Goal: Task Accomplishment & Management: Use online tool/utility

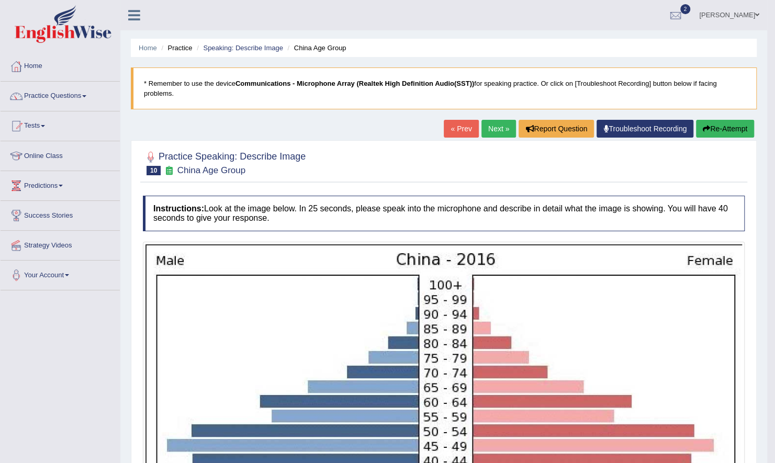
click at [71, 22] on img at bounding box center [63, 24] width 97 height 38
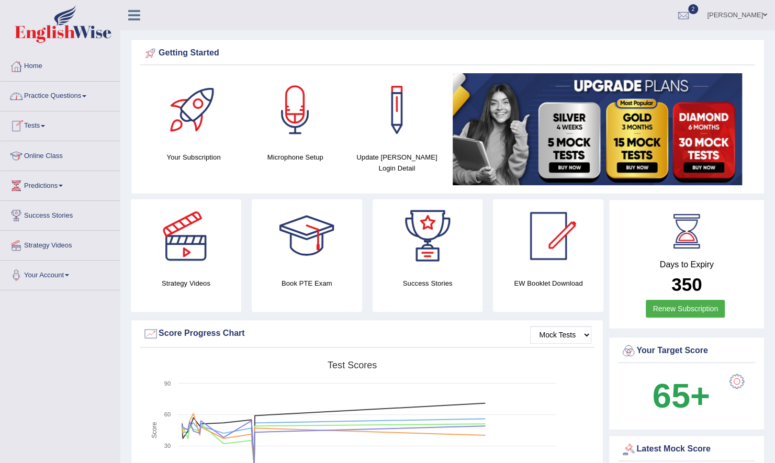
click at [43, 127] on link "Tests" at bounding box center [60, 124] width 119 height 26
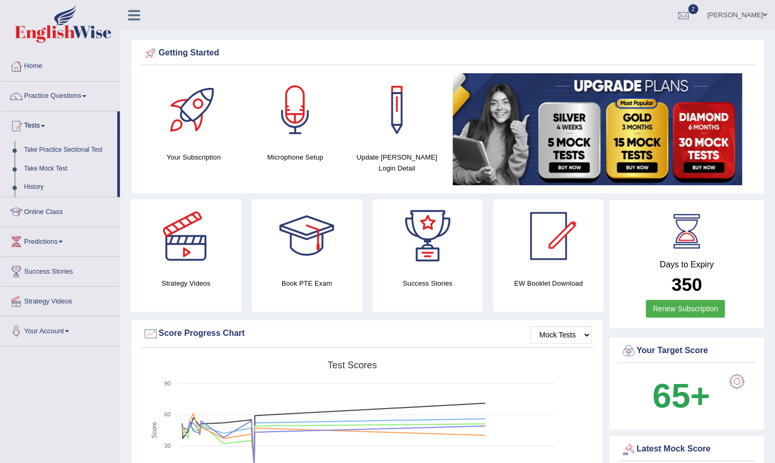
click at [55, 165] on link "Take Mock Test" at bounding box center [68, 169] width 98 height 19
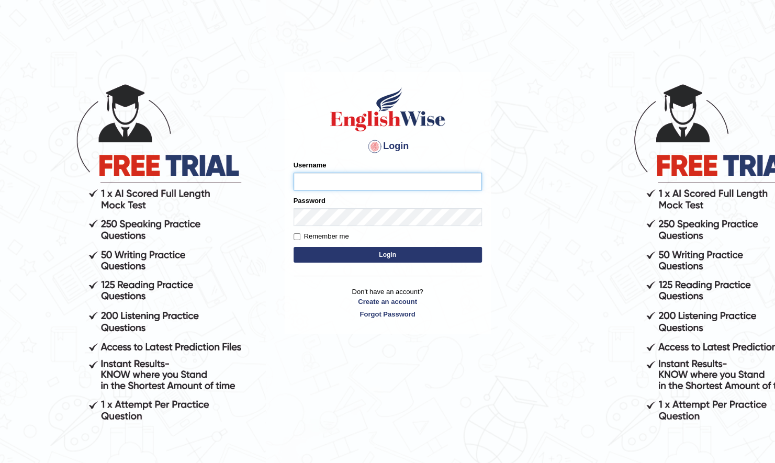
type input "ireen_parramatta"
click at [297, 235] on input "Remember me" at bounding box center [297, 236] width 7 height 7
checkbox input "true"
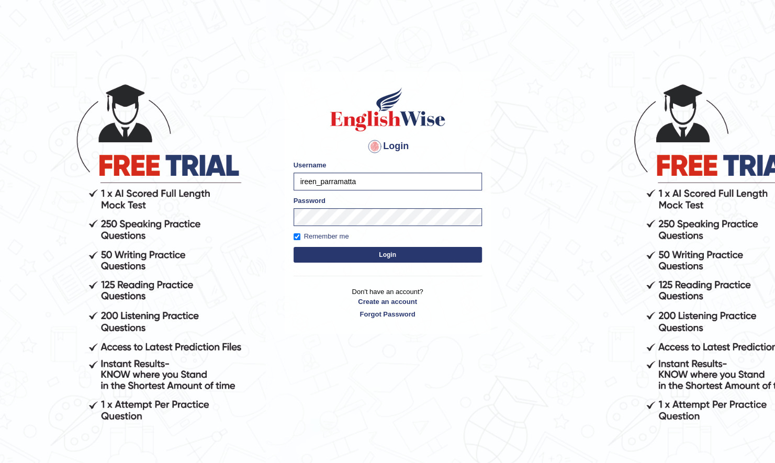
click at [354, 255] on button "Login" at bounding box center [388, 255] width 188 height 16
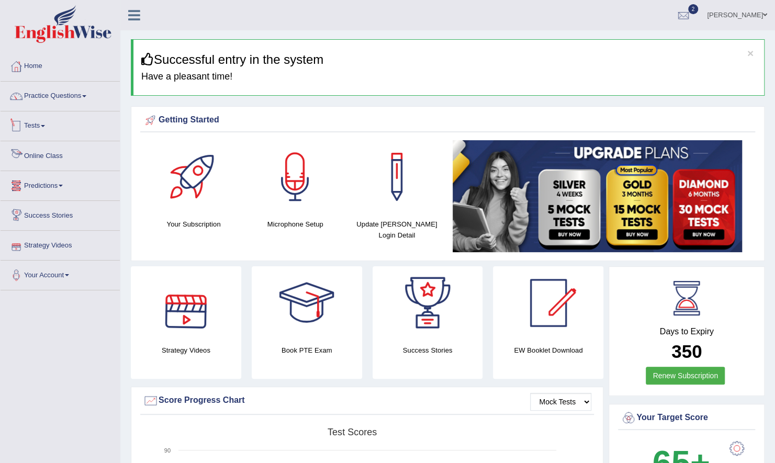
click at [40, 120] on link "Tests" at bounding box center [60, 124] width 119 height 26
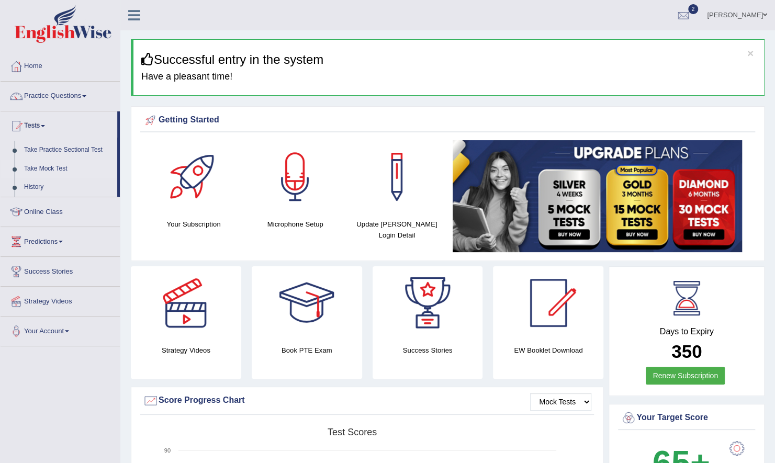
click at [48, 165] on link "Take Mock Test" at bounding box center [68, 169] width 98 height 19
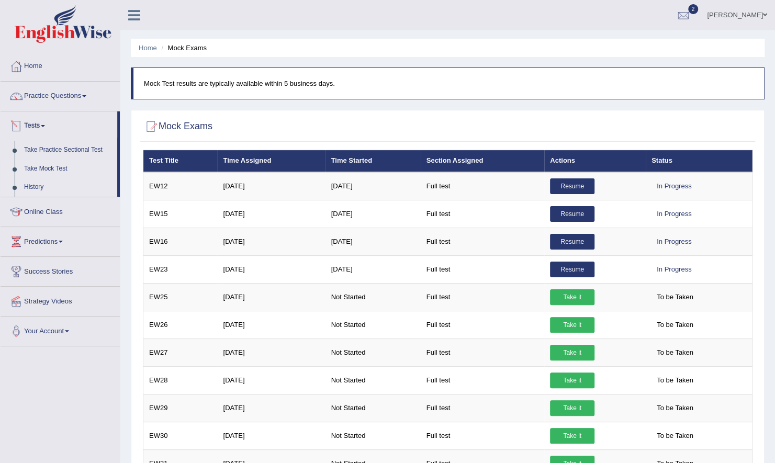
click at [36, 186] on link "History" at bounding box center [68, 187] width 98 height 19
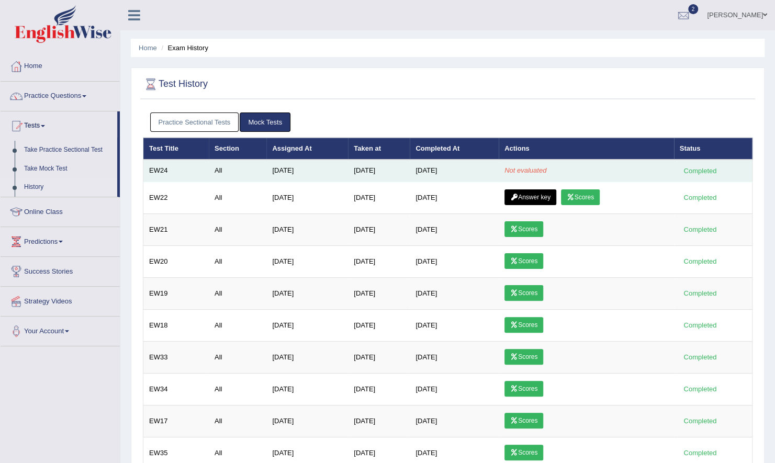
click at [538, 174] on td "Not evaluated" at bounding box center [586, 171] width 175 height 22
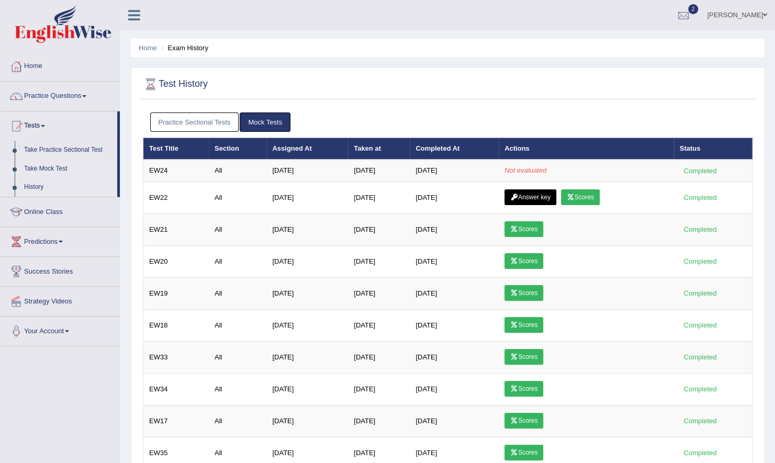
click at [57, 168] on link "Take Mock Test" at bounding box center [68, 169] width 98 height 19
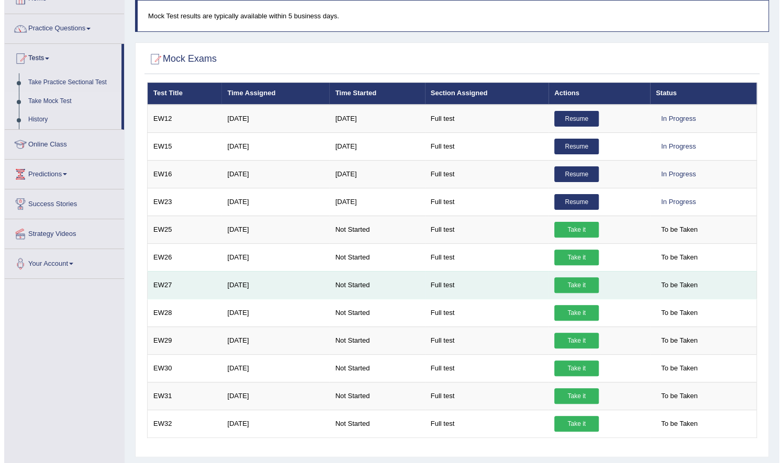
scroll to position [92, 0]
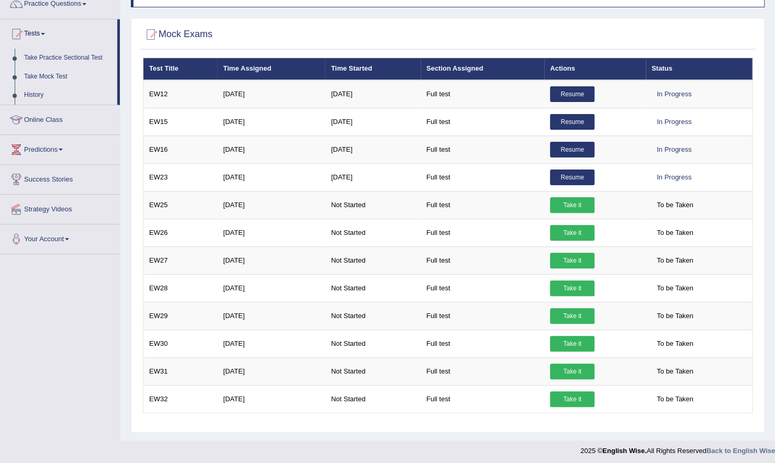
click at [604, 24] on div at bounding box center [448, 34] width 610 height 21
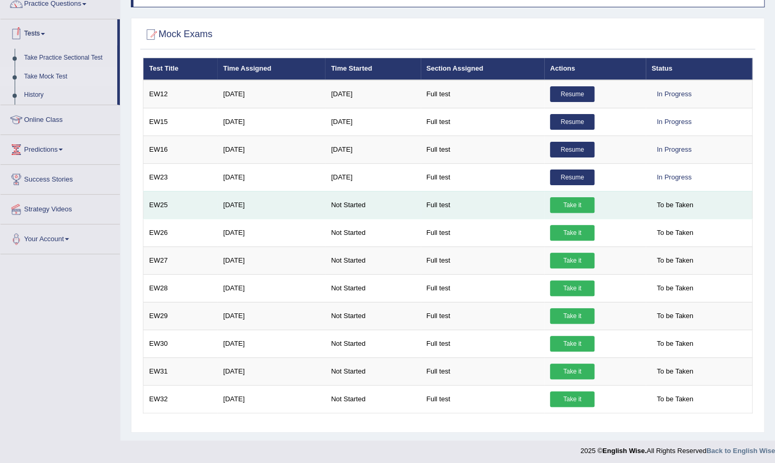
click at [585, 204] on link "Take it" at bounding box center [572, 205] width 44 height 16
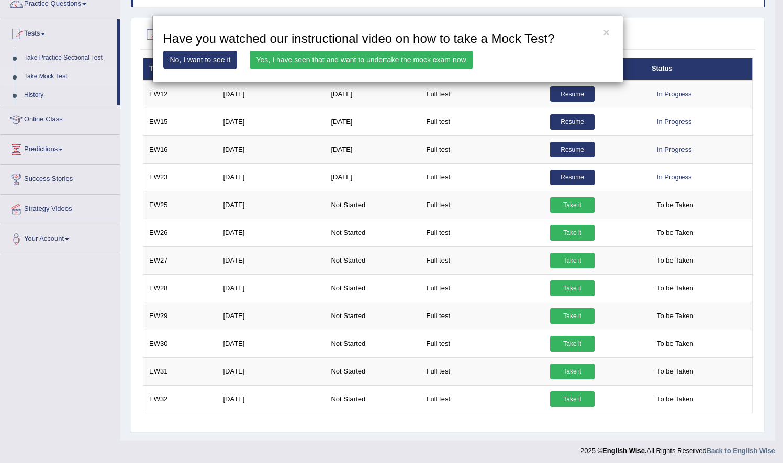
click at [325, 59] on link "Yes, I have seen that and want to undertake the mock exam now" at bounding box center [362, 60] width 224 height 18
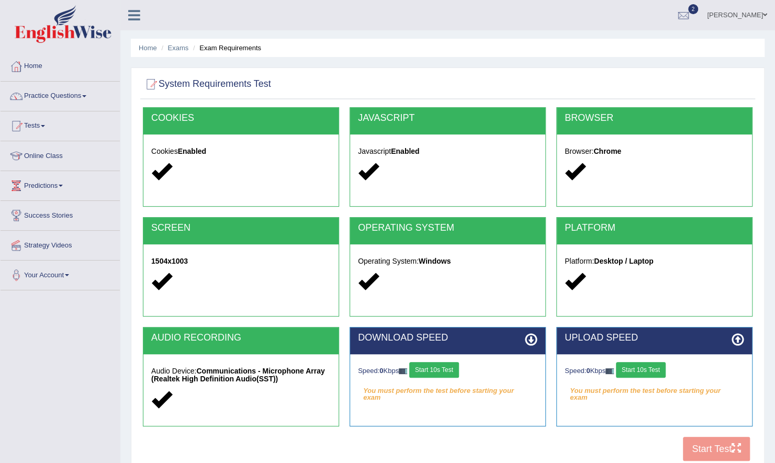
click at [444, 364] on button "Start 10s Test" at bounding box center [434, 370] width 50 height 16
click at [648, 372] on button "Start 10s Test" at bounding box center [641, 370] width 50 height 16
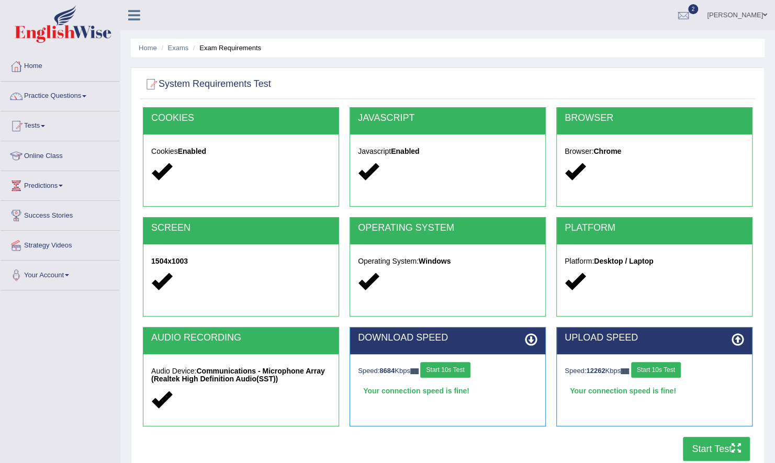
click at [705, 446] on button "Start Test" at bounding box center [716, 449] width 67 height 24
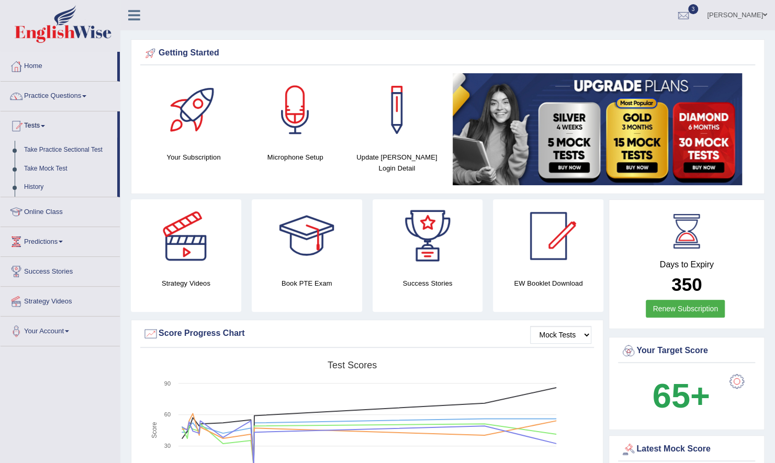
click at [32, 180] on link "History" at bounding box center [68, 187] width 98 height 19
click at [36, 187] on link "History" at bounding box center [68, 187] width 98 height 19
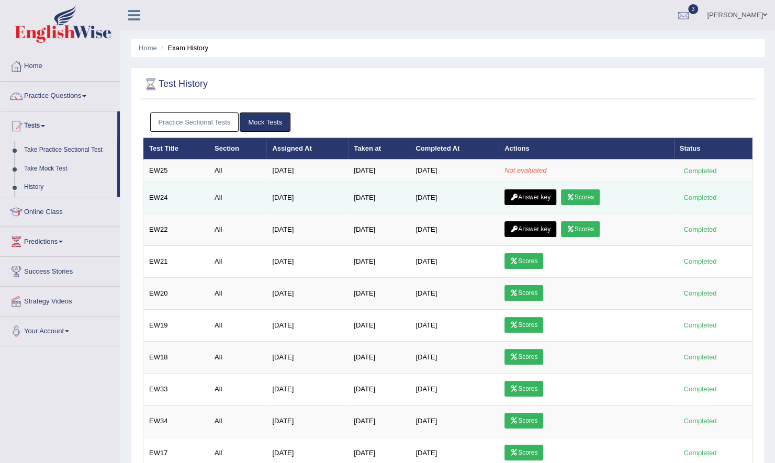
click at [586, 196] on link "Scores" at bounding box center [580, 197] width 39 height 16
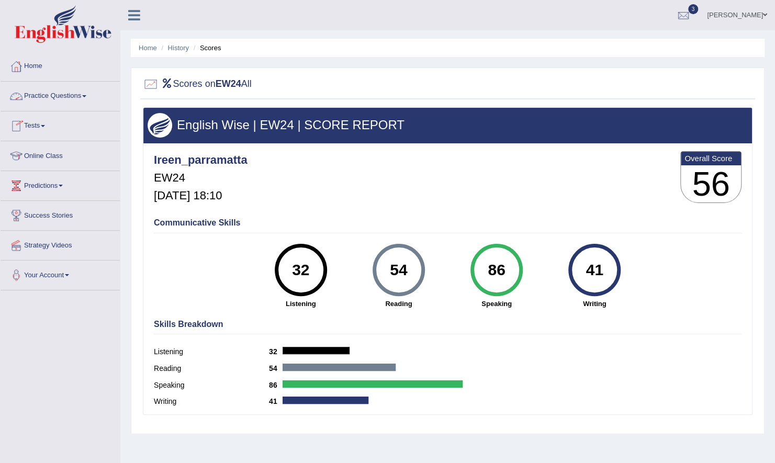
click at [80, 99] on link "Practice Questions" at bounding box center [60, 95] width 119 height 26
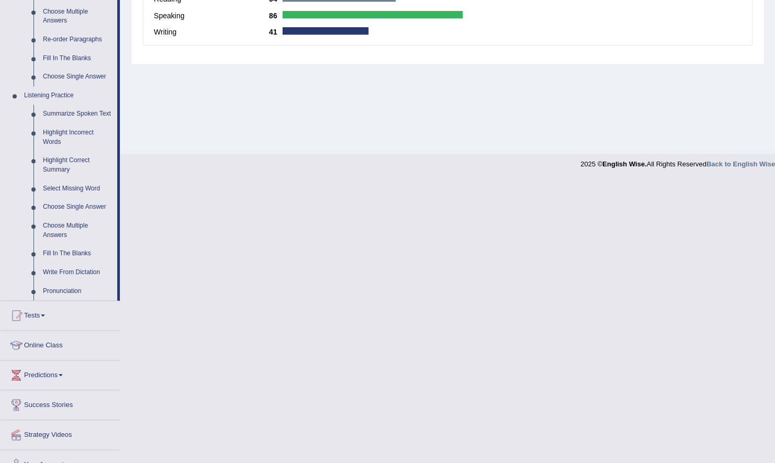
scroll to position [385, 0]
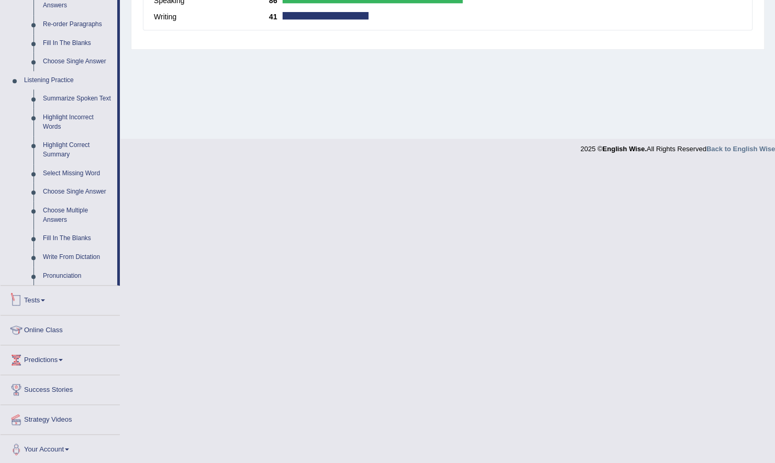
click at [42, 297] on link "Tests" at bounding box center [60, 299] width 119 height 26
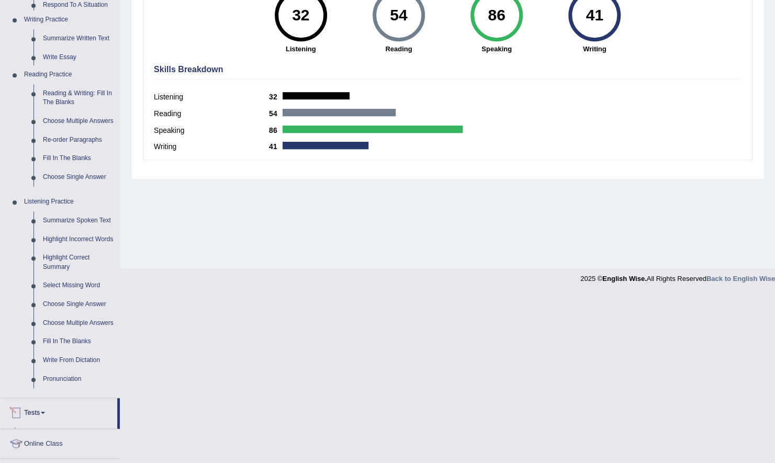
scroll to position [86, 0]
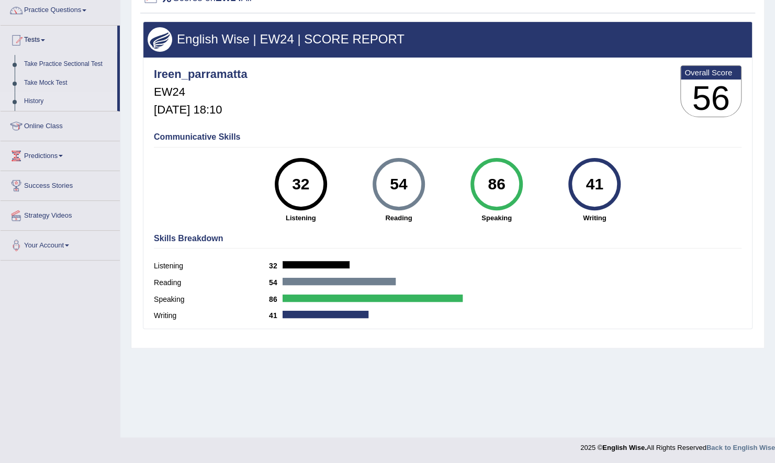
click at [31, 99] on link "History" at bounding box center [68, 101] width 98 height 19
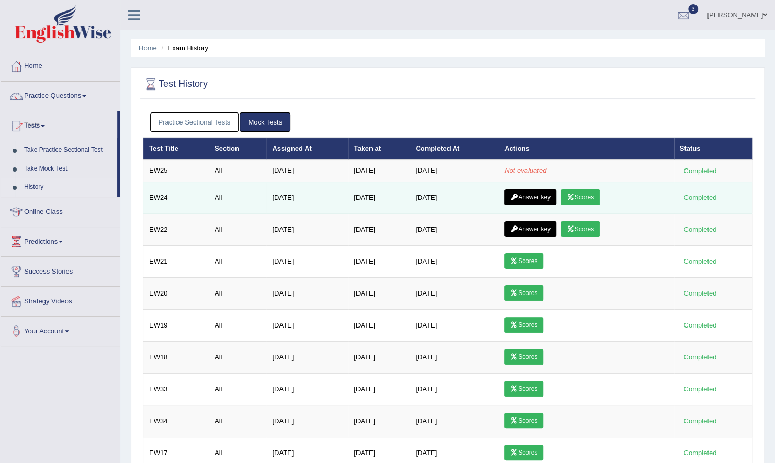
click at [531, 198] on link "Answer key" at bounding box center [531, 197] width 52 height 16
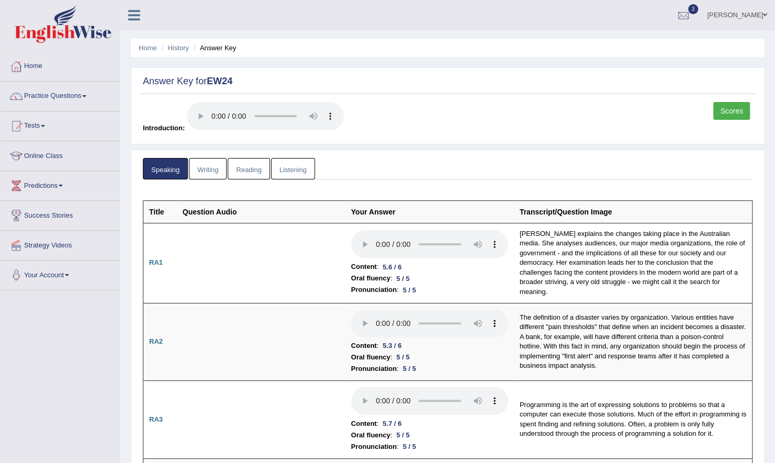
click at [201, 170] on link "Writing" at bounding box center [208, 168] width 38 height 21
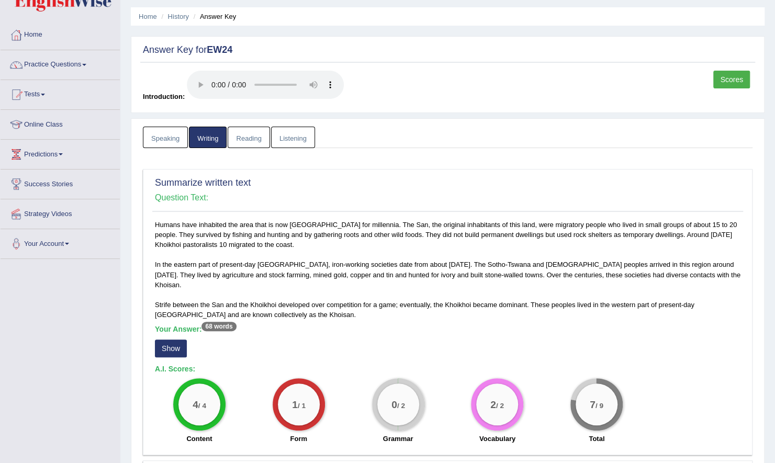
scroll to position [31, 0]
click at [735, 78] on link "Scores" at bounding box center [731, 80] width 37 height 18
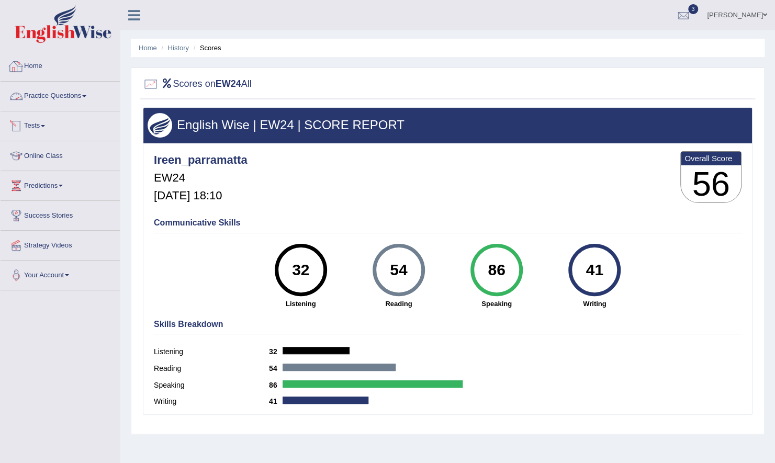
click at [73, 98] on link "Practice Questions" at bounding box center [60, 95] width 119 height 26
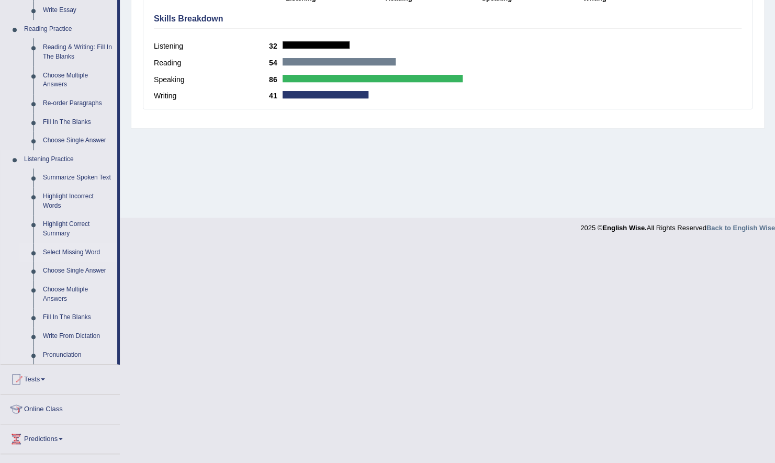
scroll to position [311, 0]
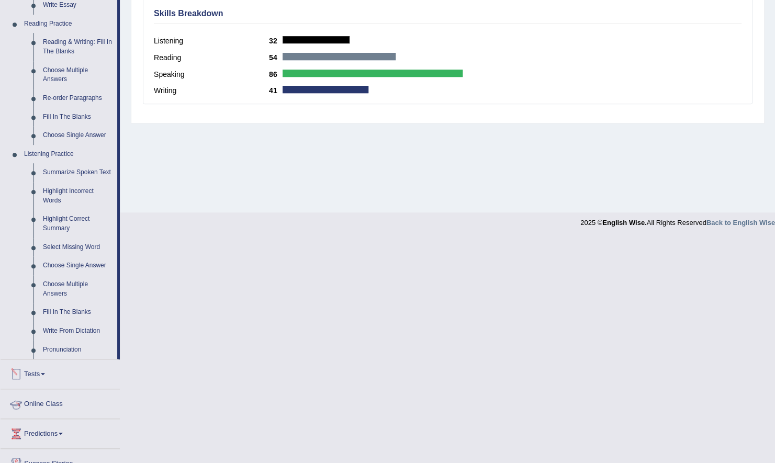
click at [31, 374] on link "Tests" at bounding box center [60, 373] width 119 height 26
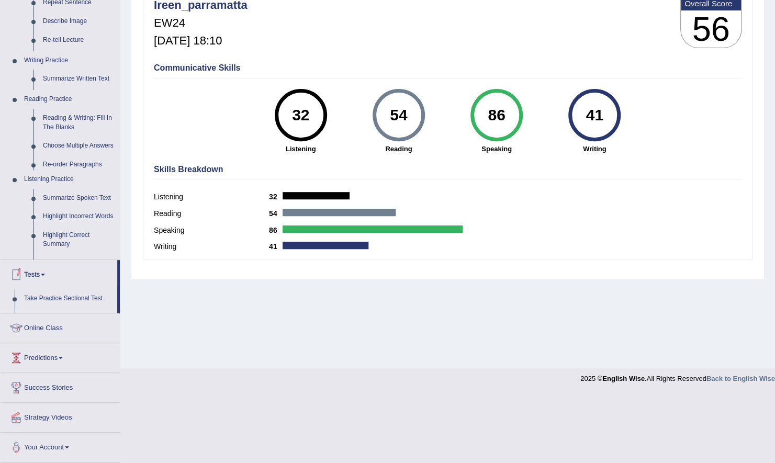
scroll to position [86, 0]
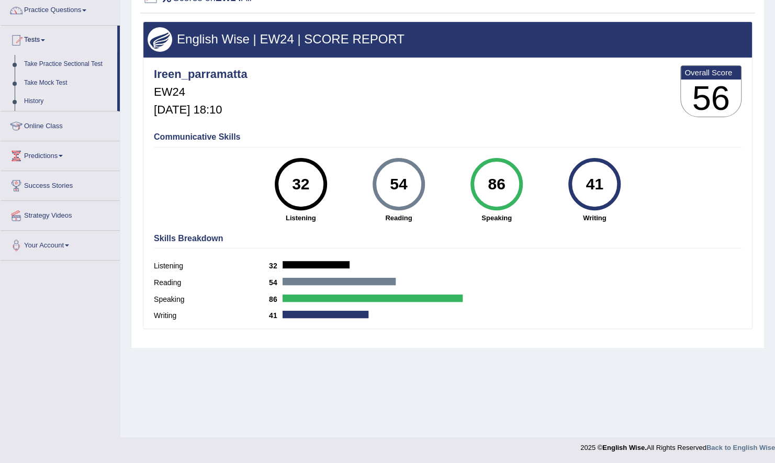
click at [36, 99] on link "History" at bounding box center [68, 101] width 98 height 19
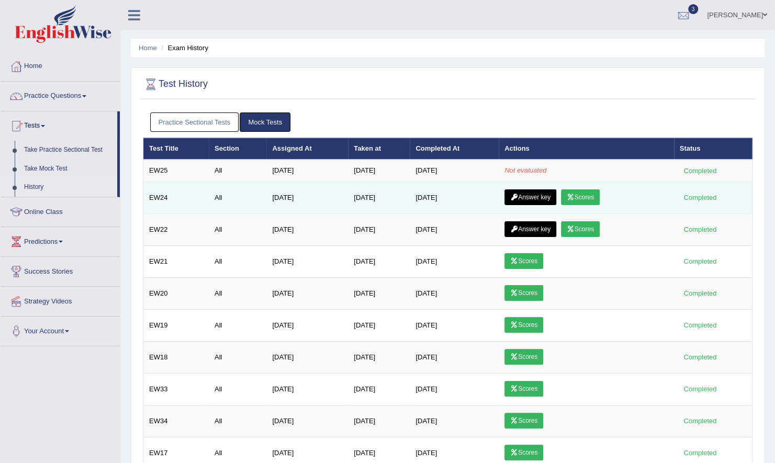
click at [542, 193] on link "Answer key" at bounding box center [531, 197] width 52 height 16
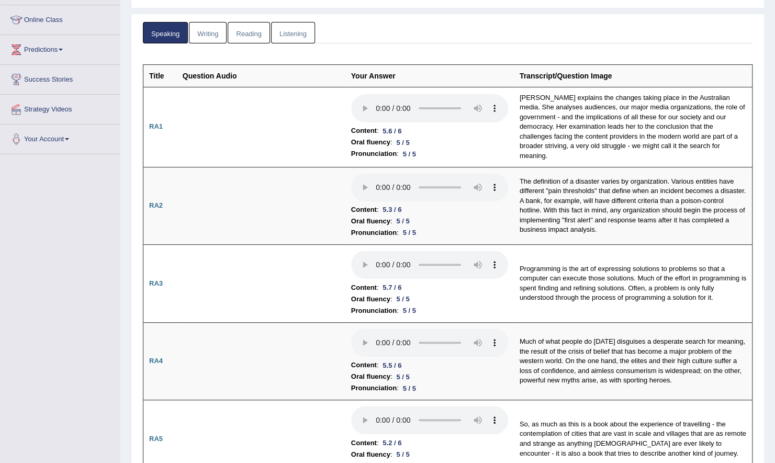
click at [250, 34] on link "Reading" at bounding box center [249, 32] width 42 height 21
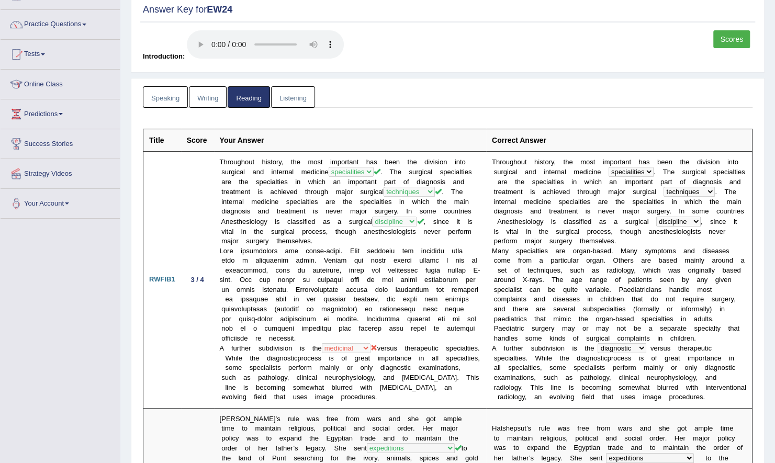
scroll to position [71, 0]
click at [204, 100] on link "Writing" at bounding box center [208, 97] width 38 height 21
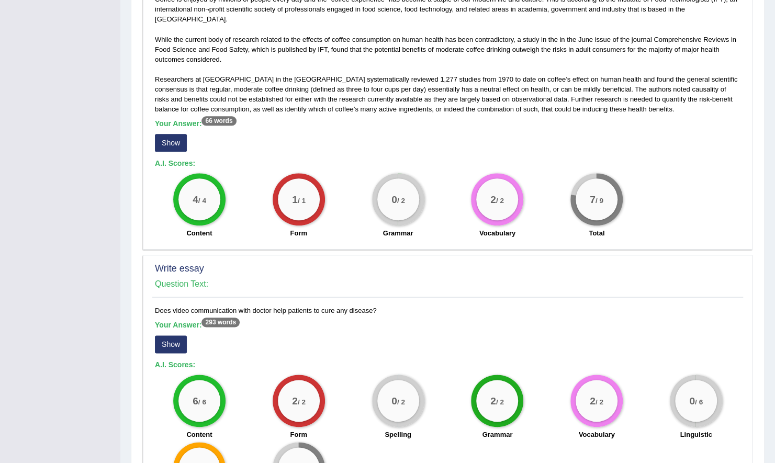
scroll to position [629, 0]
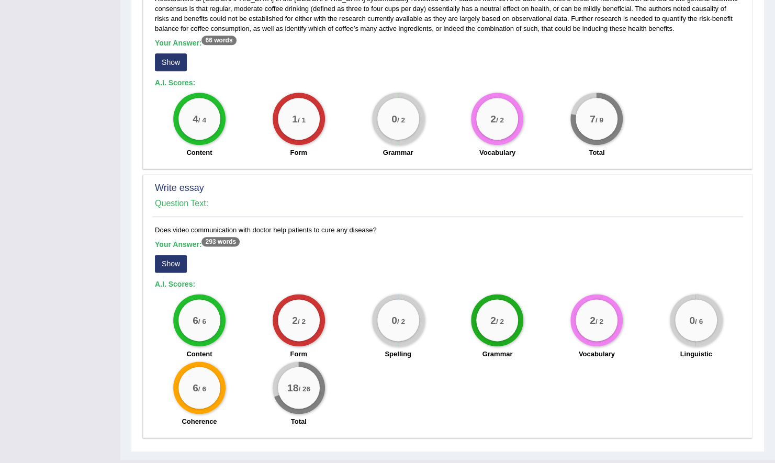
click at [182, 255] on button "Show" at bounding box center [171, 264] width 32 height 18
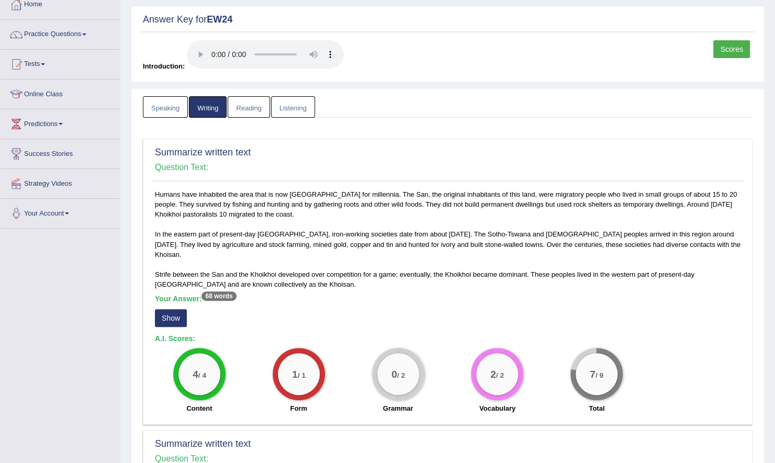
scroll to position [0, 0]
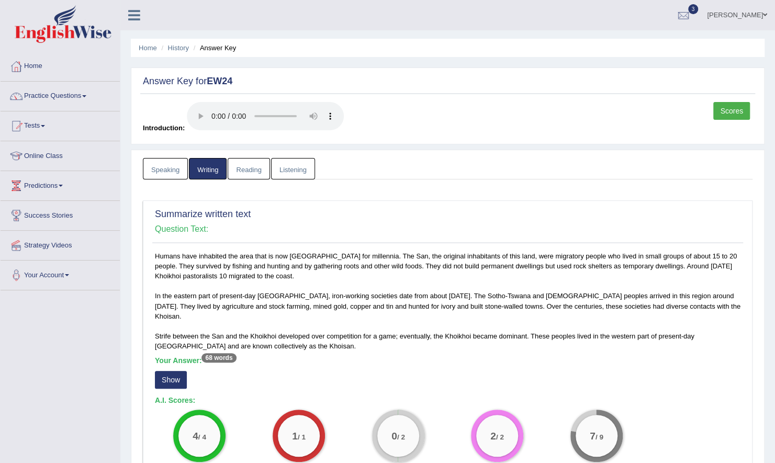
click at [251, 171] on link "Reading" at bounding box center [249, 168] width 42 height 21
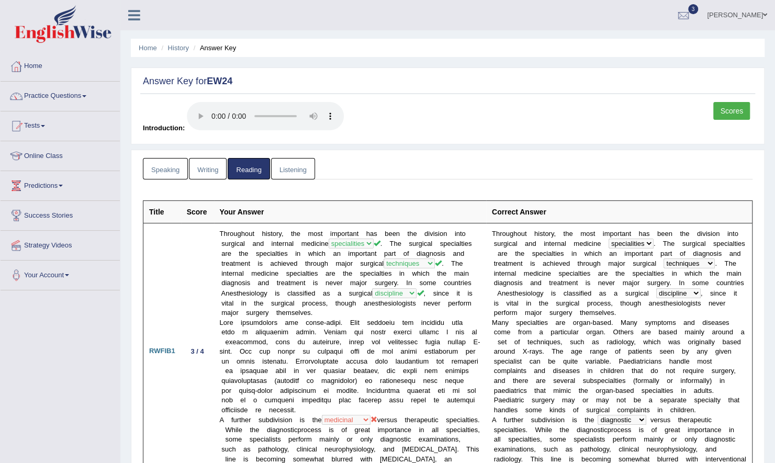
click at [730, 109] on link "Scores" at bounding box center [731, 111] width 37 height 18
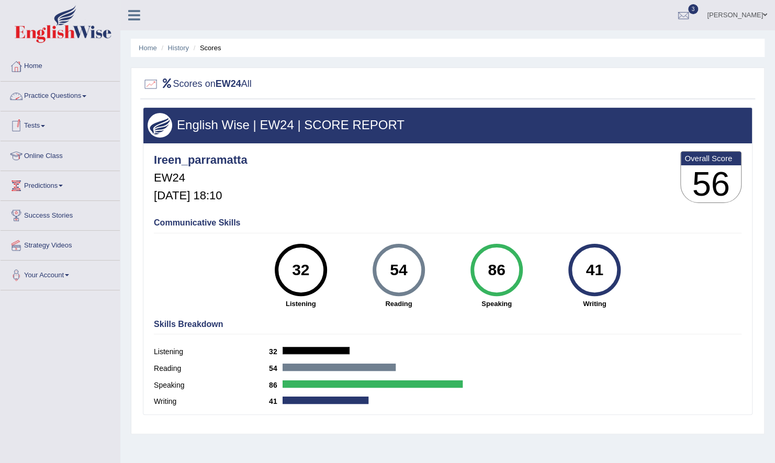
click at [41, 125] on link "Tests" at bounding box center [60, 124] width 119 height 26
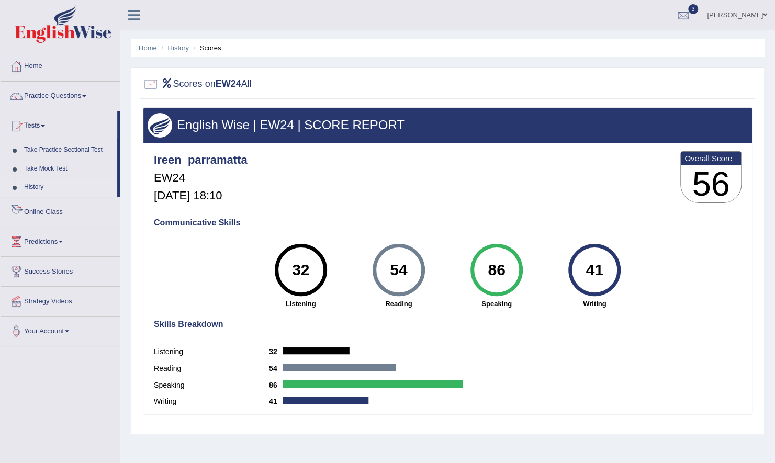
click at [37, 187] on link "History" at bounding box center [68, 187] width 98 height 19
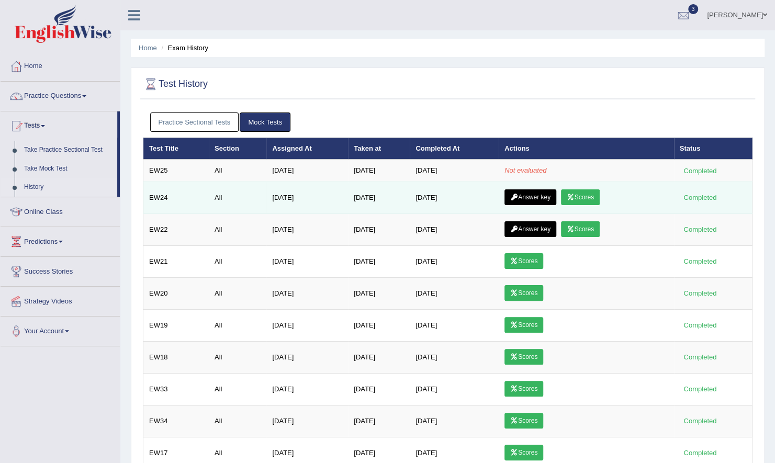
click at [540, 197] on link "Answer key" at bounding box center [531, 197] width 52 height 16
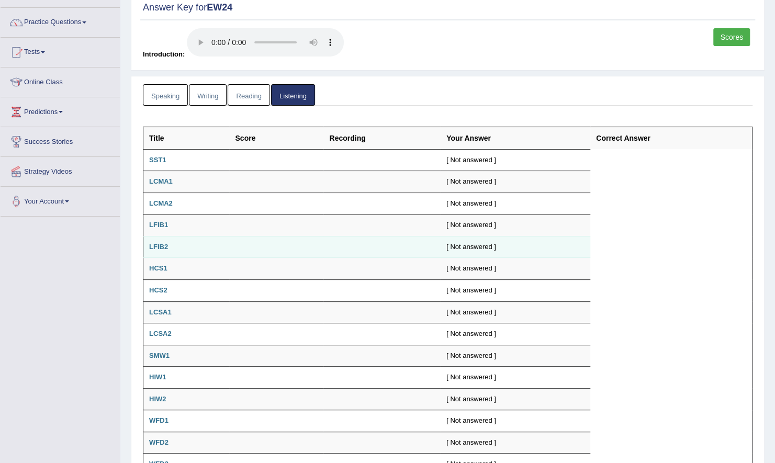
scroll to position [135, 0]
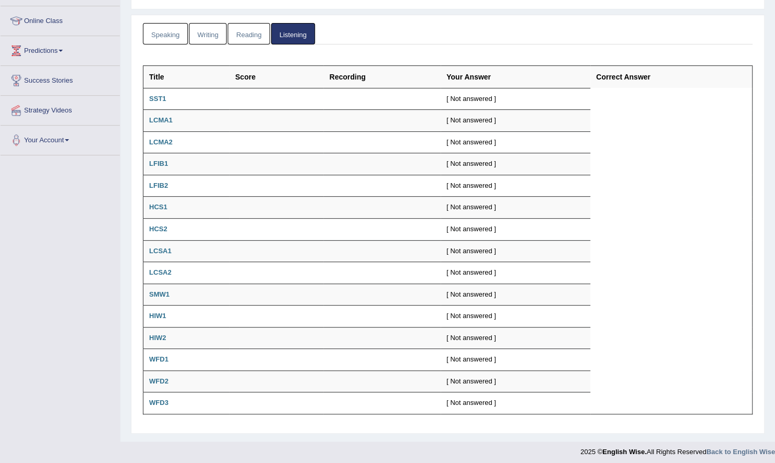
click at [237, 23] on link "Reading" at bounding box center [249, 33] width 42 height 21
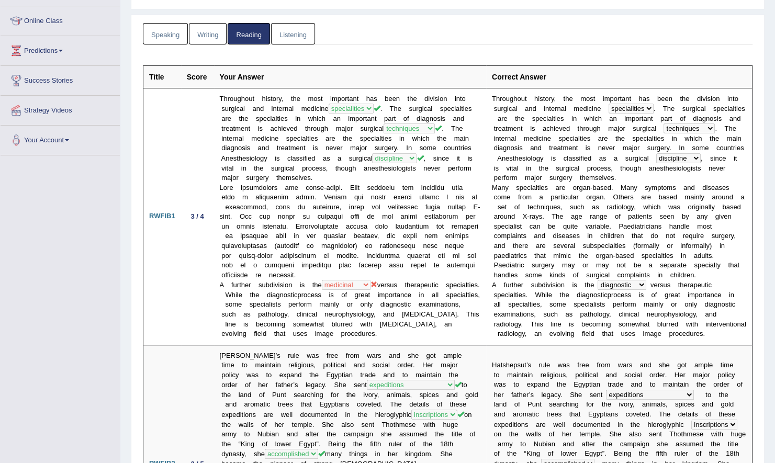
scroll to position [24, 0]
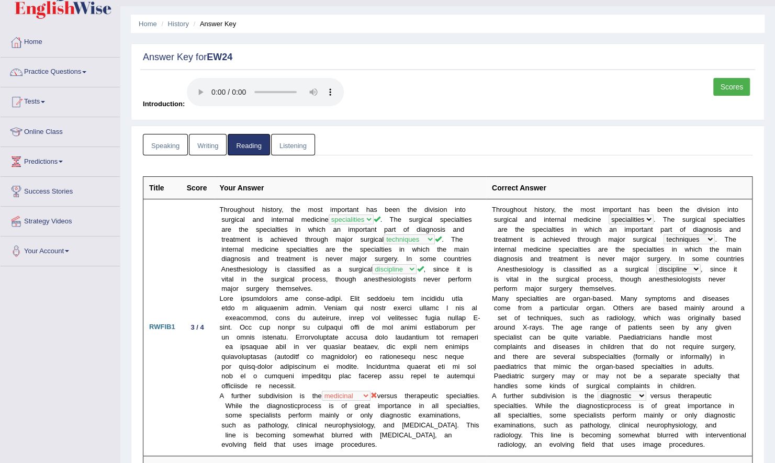
click at [215, 150] on link "Writing" at bounding box center [208, 144] width 38 height 21
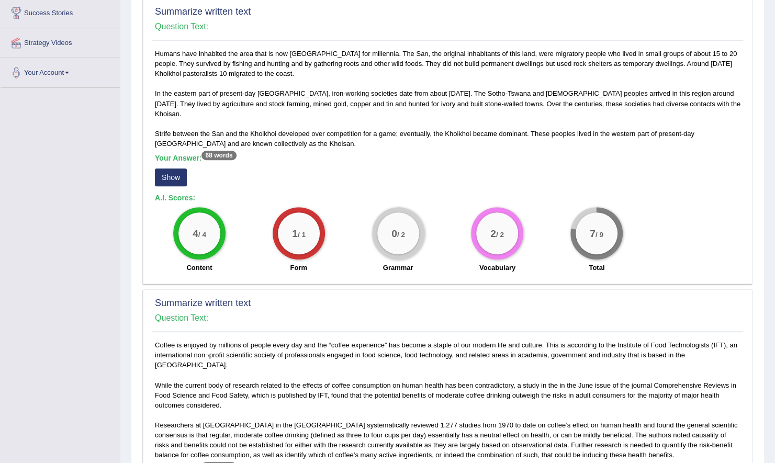
scroll to position [0, 0]
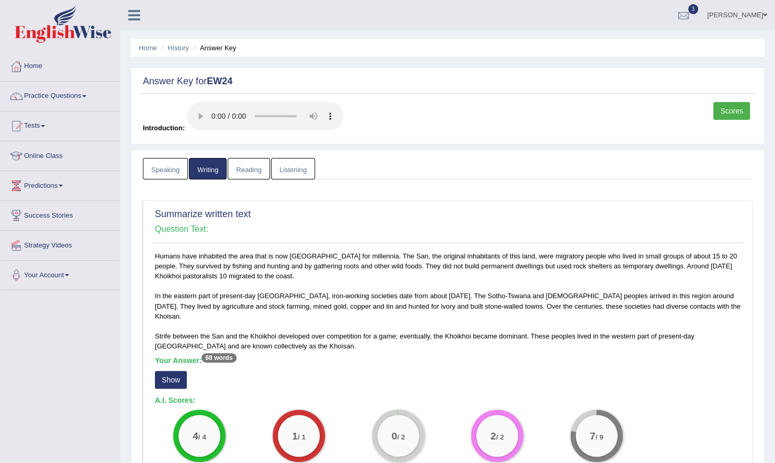
click at [745, 118] on link "Scores" at bounding box center [731, 111] width 37 height 18
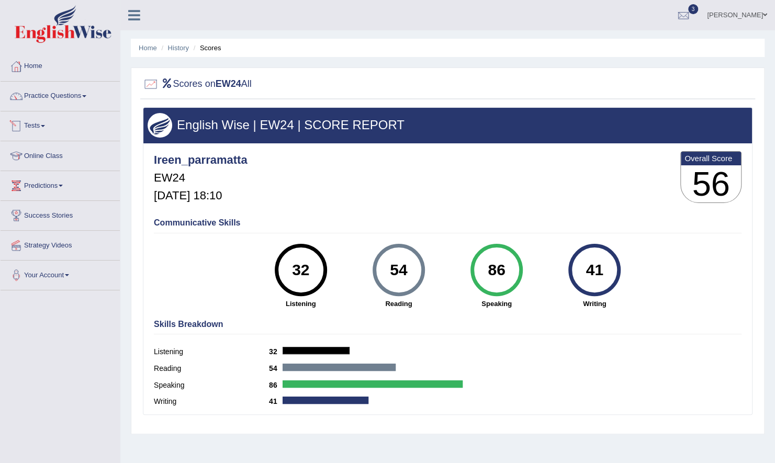
click at [39, 129] on link "Tests" at bounding box center [60, 124] width 119 height 26
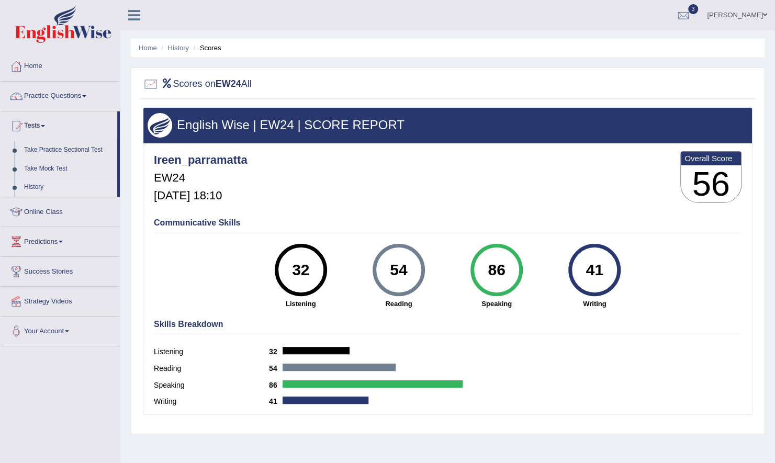
click at [36, 183] on link "History" at bounding box center [68, 187] width 98 height 19
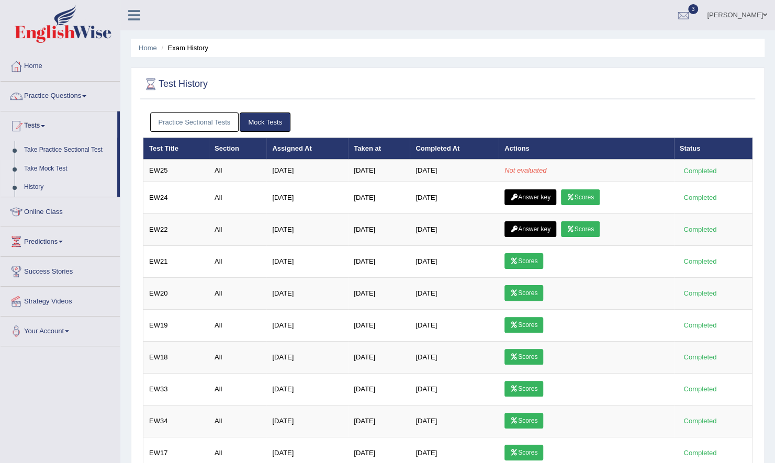
click at [55, 168] on link "Take Mock Test" at bounding box center [68, 169] width 98 height 19
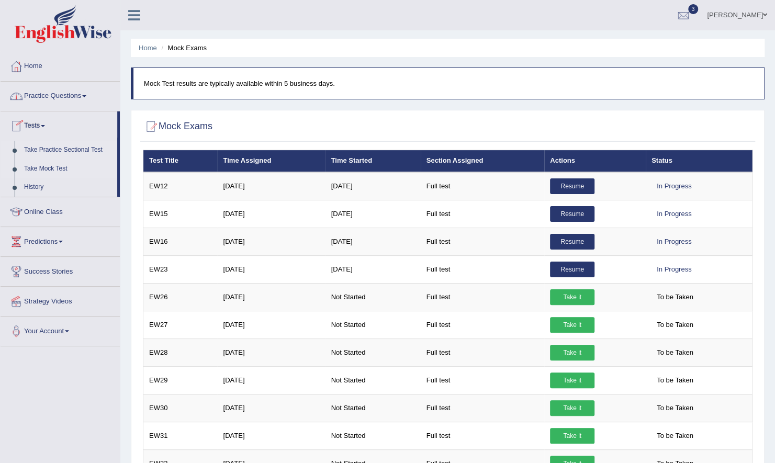
click at [60, 152] on link "Take Practice Sectional Test" at bounding box center [68, 150] width 98 height 19
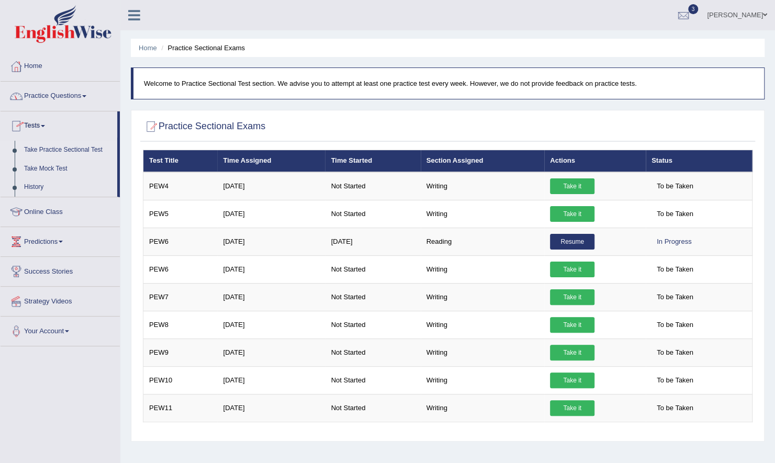
click at [35, 62] on link "Home" at bounding box center [60, 65] width 119 height 26
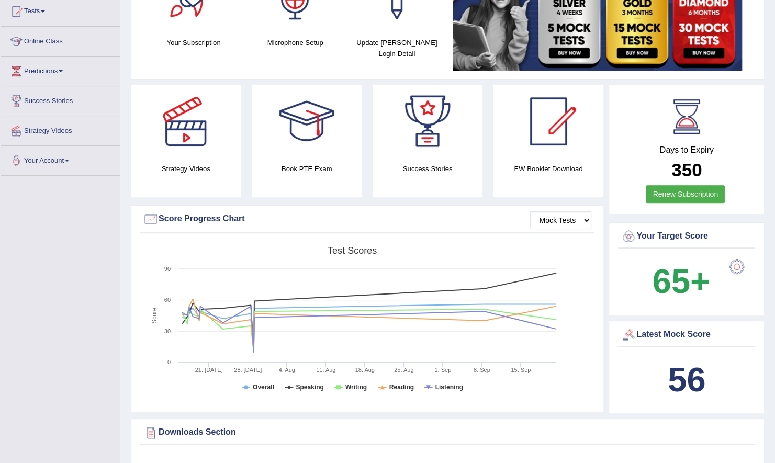
scroll to position [116, 0]
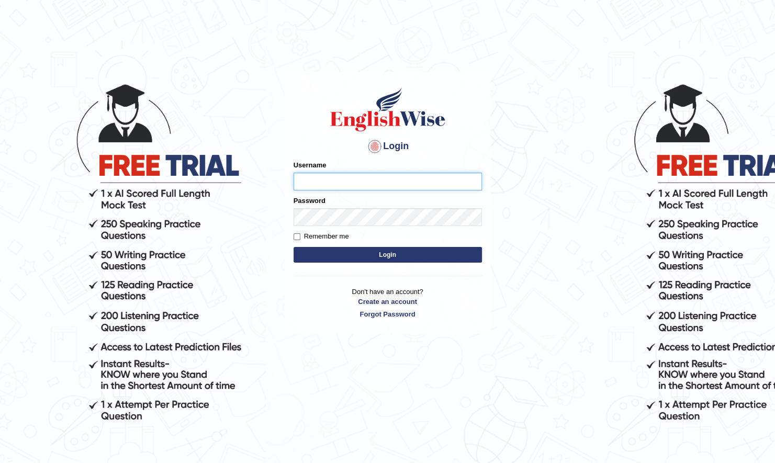
type input "ireen_parramatta"
drag, startPoint x: 0, startPoint y: 0, endPoint x: 296, endPoint y: 238, distance: 379.8
click at [296, 238] on input "Remember me" at bounding box center [297, 236] width 7 height 7
checkbox input "true"
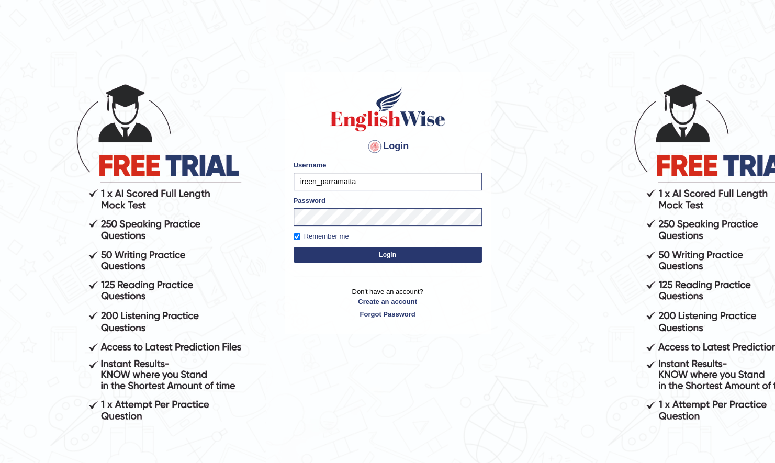
click at [339, 246] on form "Please fix the following errors: Username ireen_parramatta Password Remember me…" at bounding box center [388, 212] width 188 height 105
click at [360, 254] on button "Login" at bounding box center [388, 255] width 188 height 16
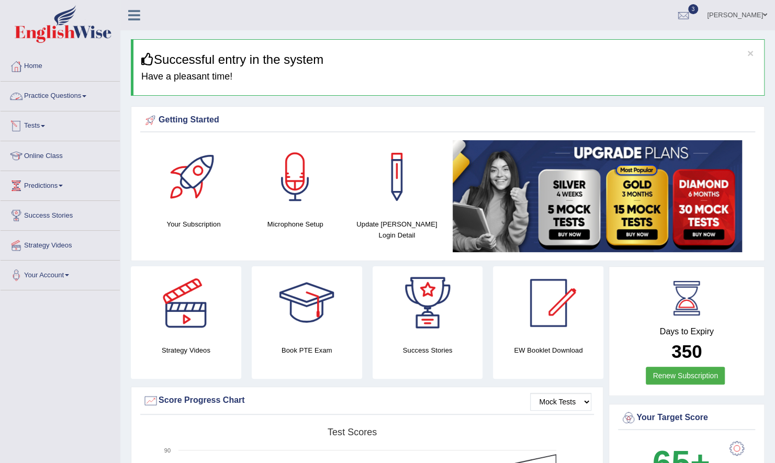
click at [45, 126] on span at bounding box center [43, 126] width 4 height 2
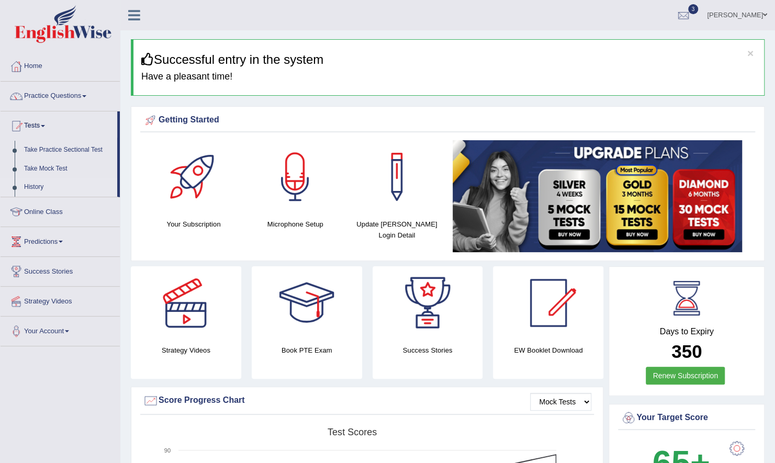
click at [35, 188] on link "History" at bounding box center [68, 187] width 98 height 19
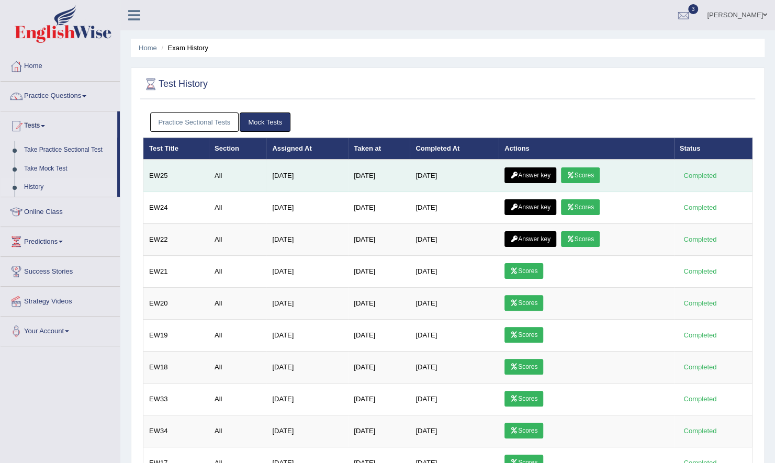
click at [584, 175] on link "Scores" at bounding box center [580, 176] width 39 height 16
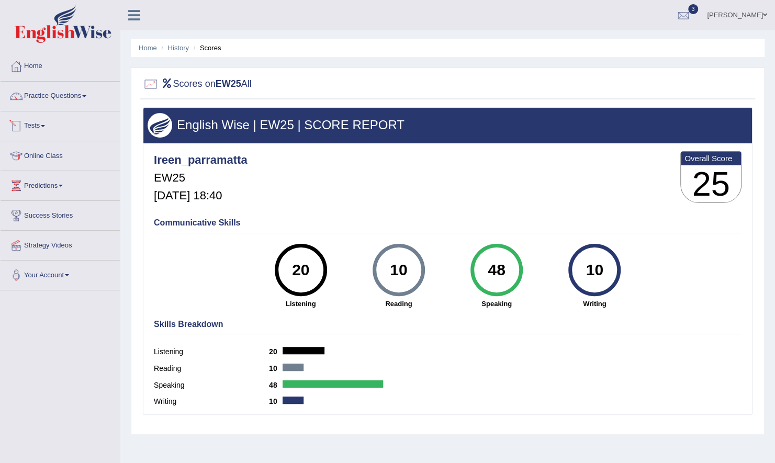
click at [43, 121] on link "Tests" at bounding box center [60, 124] width 119 height 26
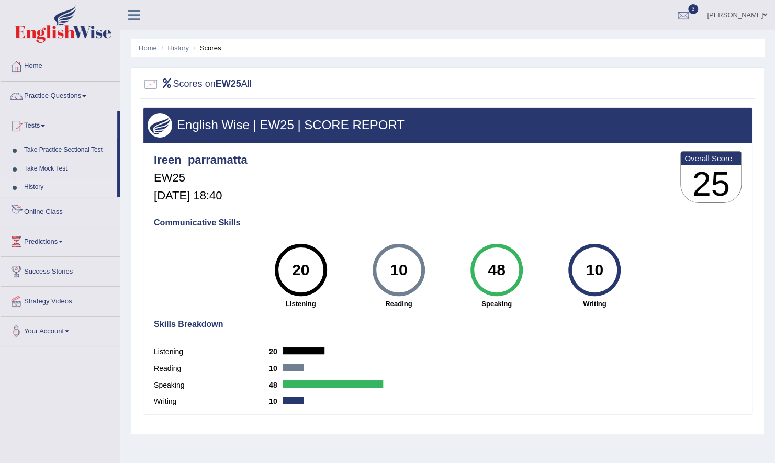
click at [34, 187] on link "History" at bounding box center [68, 187] width 98 height 19
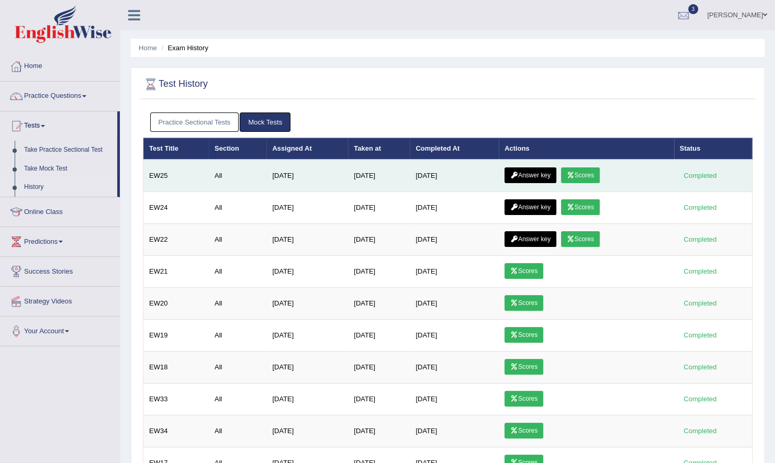
click at [538, 174] on link "Answer key" at bounding box center [531, 176] width 52 height 16
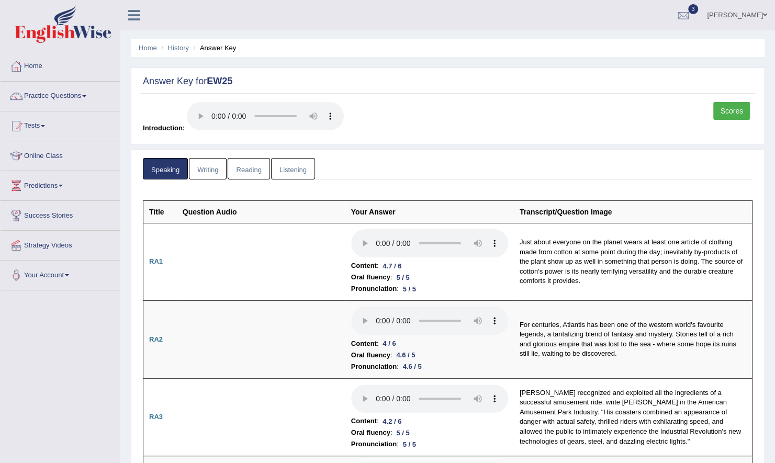
click at [205, 175] on link "Writing" at bounding box center [208, 168] width 38 height 21
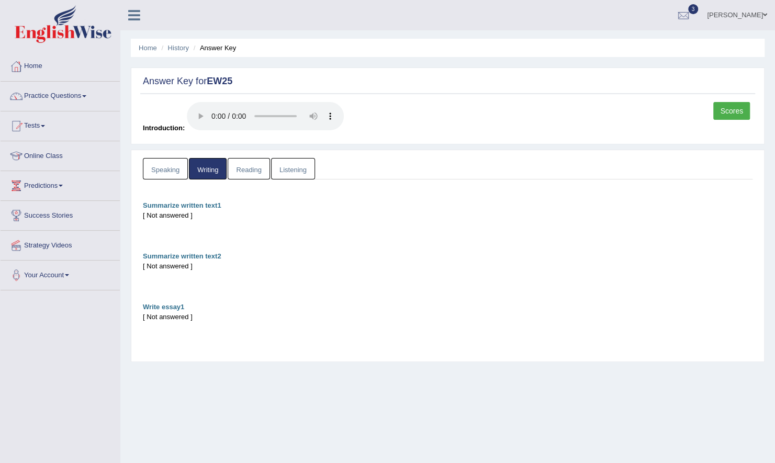
click at [239, 173] on link "Reading" at bounding box center [249, 168] width 42 height 21
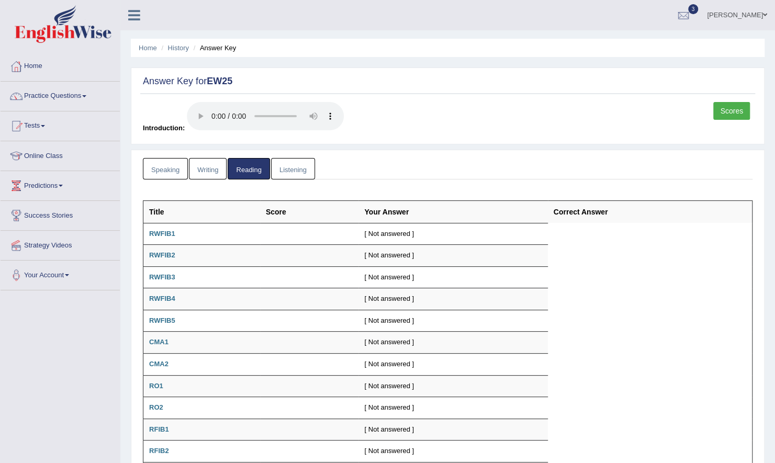
click at [298, 167] on link "Listening" at bounding box center [293, 168] width 44 height 21
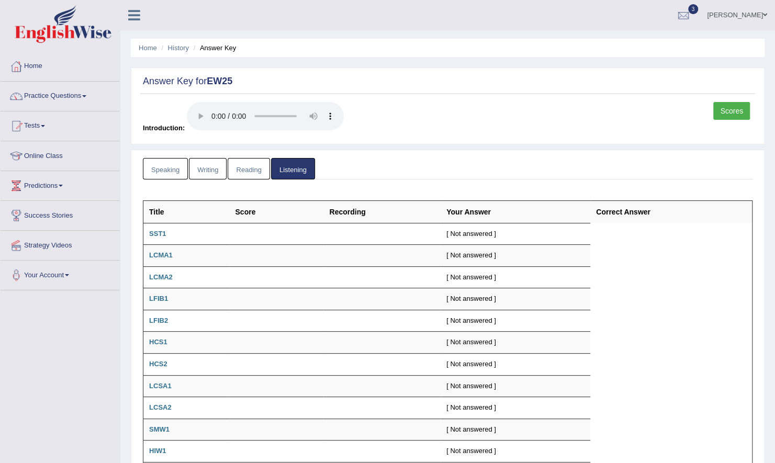
click at [253, 174] on link "Reading" at bounding box center [249, 168] width 42 height 21
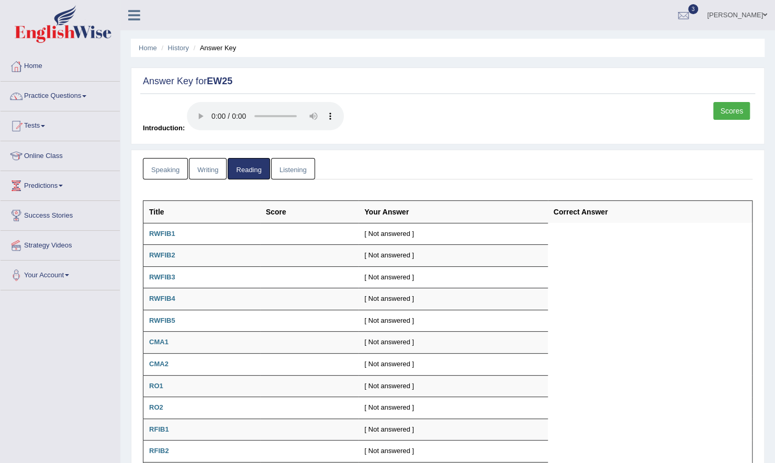
click at [216, 174] on link "Writing" at bounding box center [208, 168] width 38 height 21
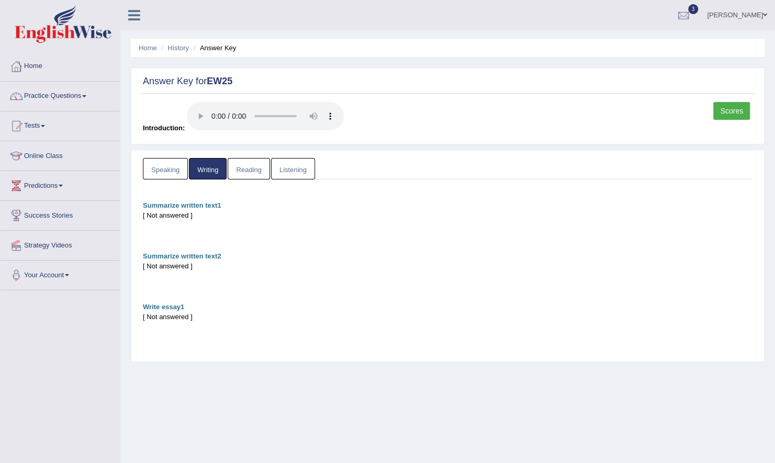
click at [178, 166] on link "Speaking" at bounding box center [165, 168] width 45 height 21
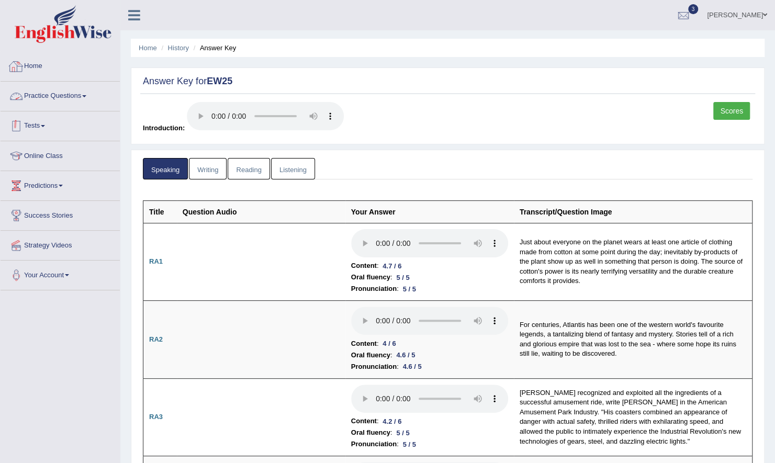
click at [43, 121] on link "Tests" at bounding box center [60, 124] width 119 height 26
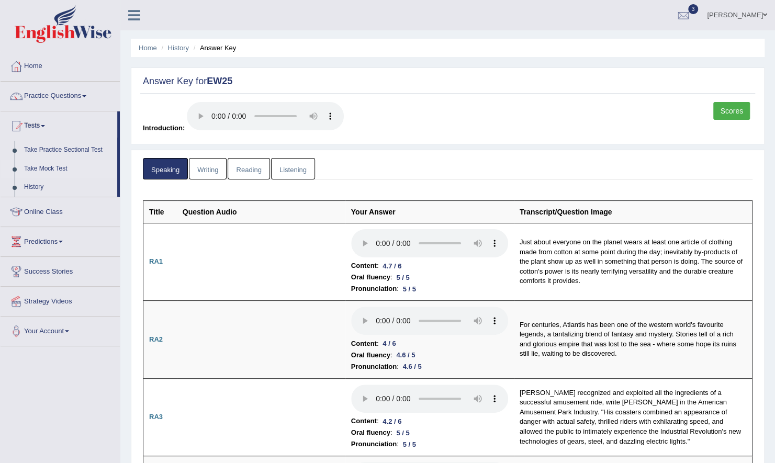
click at [42, 169] on link "Take Mock Test" at bounding box center [68, 169] width 98 height 19
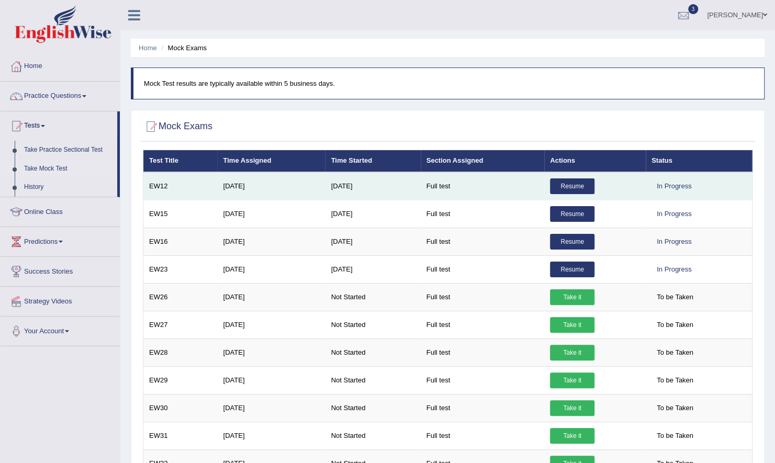
click at [577, 189] on link "Resume" at bounding box center [572, 187] width 44 height 16
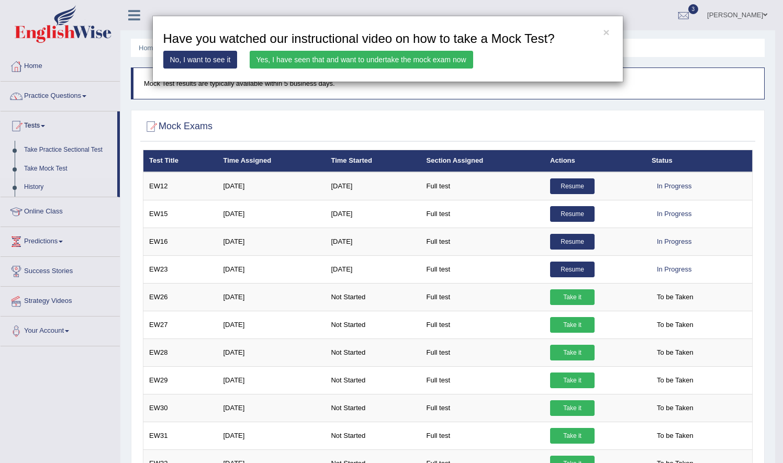
click at [393, 61] on link "Yes, I have seen that and want to undertake the mock exam now" at bounding box center [362, 60] width 224 height 18
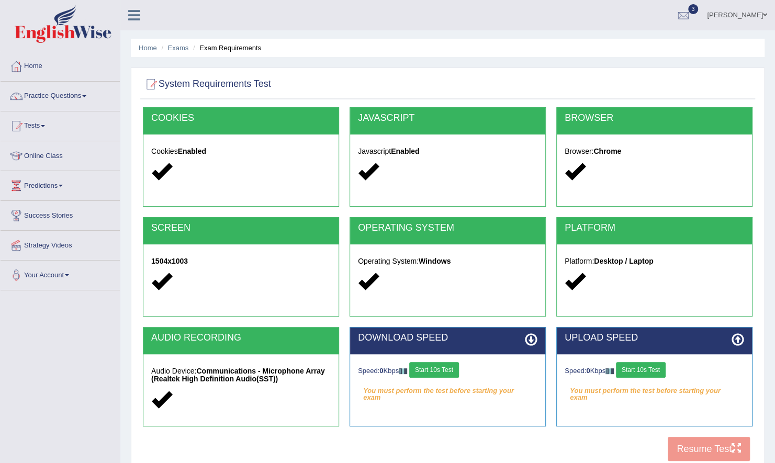
click at [459, 366] on button "Start 10s Test" at bounding box center [434, 370] width 50 height 16
click at [646, 371] on button "Start 10s Test" at bounding box center [641, 370] width 50 height 16
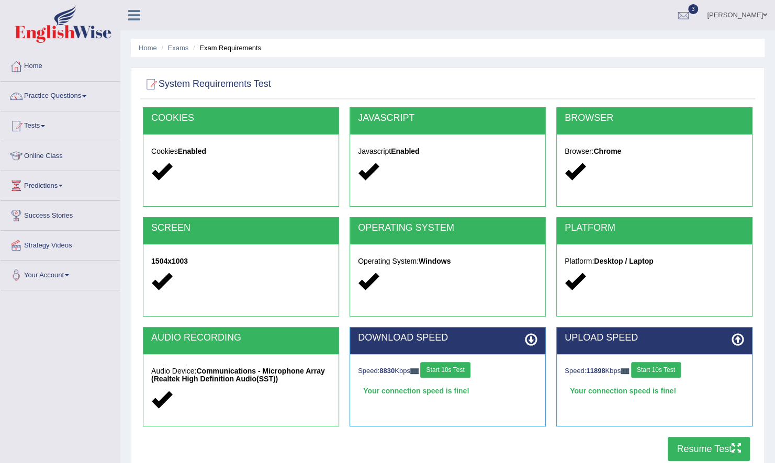
click at [717, 453] on button "Resume Test" at bounding box center [709, 449] width 82 height 24
click at [28, 119] on link "Tests" at bounding box center [60, 124] width 119 height 26
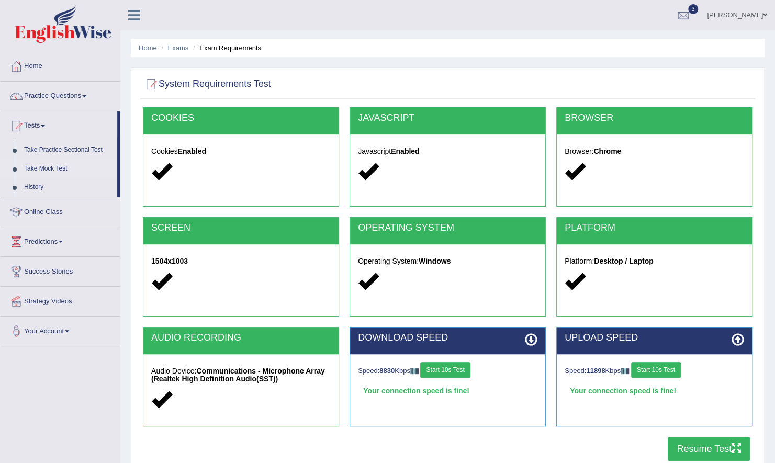
click at [42, 170] on link "Take Mock Test" at bounding box center [68, 169] width 98 height 19
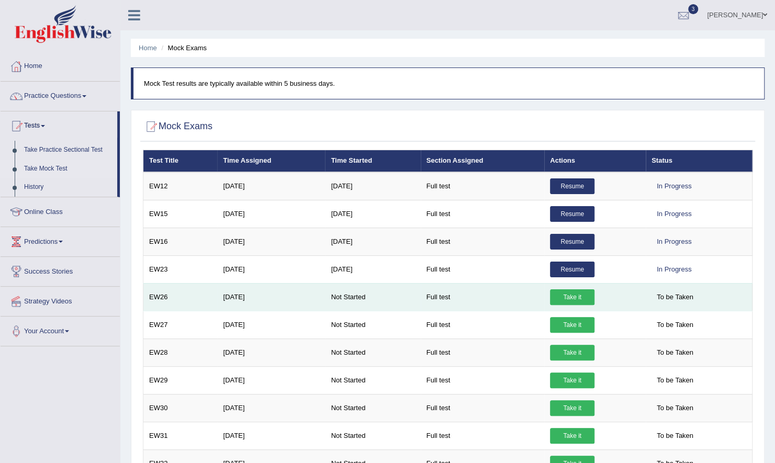
click at [566, 299] on link "Take it" at bounding box center [572, 297] width 44 height 16
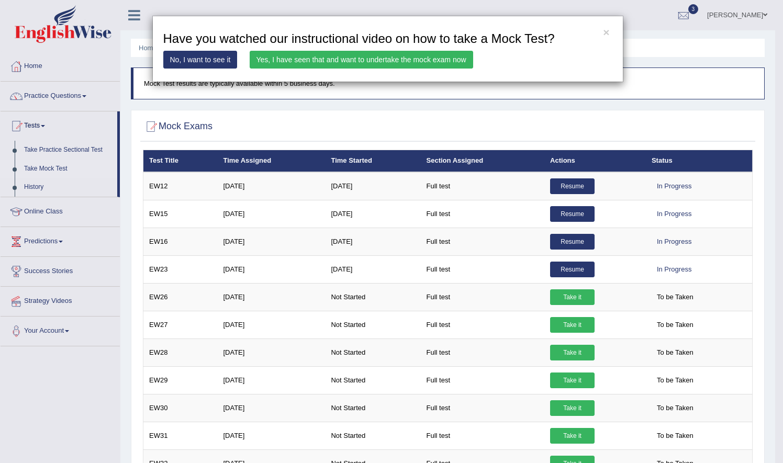
click at [410, 59] on link "Yes, I have seen that and want to undertake the mock exam now" at bounding box center [362, 60] width 224 height 18
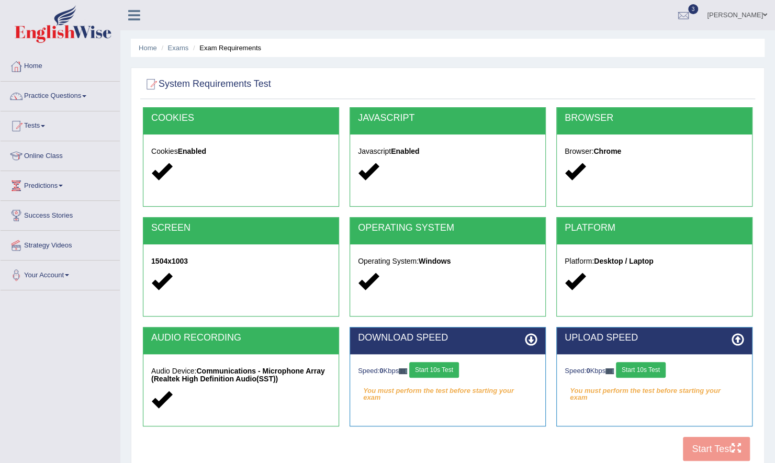
click at [440, 370] on button "Start 10s Test" at bounding box center [434, 370] width 50 height 16
click at [651, 366] on button "Start 10s Test" at bounding box center [641, 370] width 50 height 16
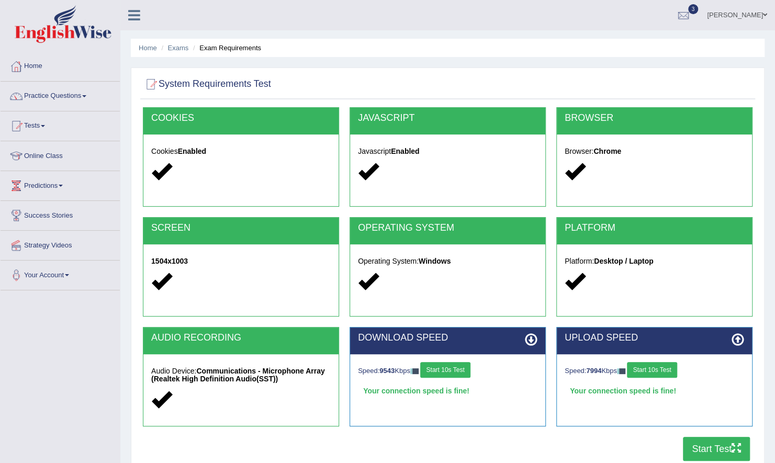
click at [718, 445] on button "Start Test" at bounding box center [716, 449] width 67 height 24
